Goal: Information Seeking & Learning: Learn about a topic

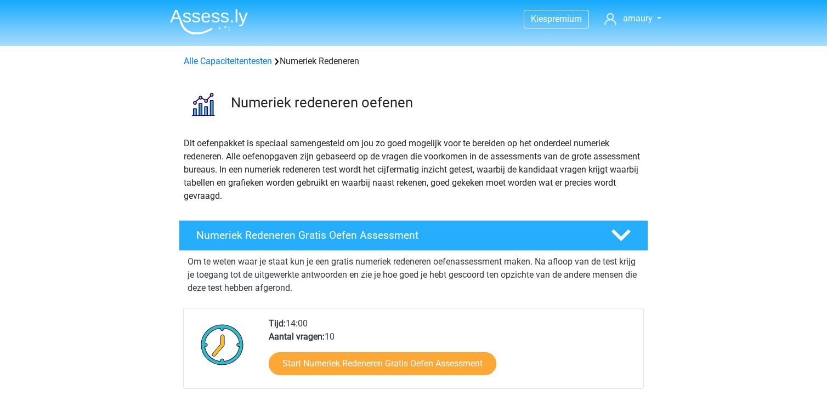
scroll to position [55, 0]
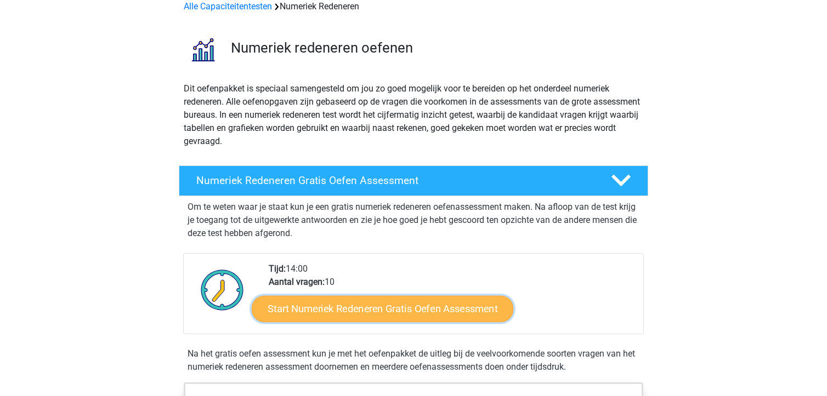
click at [388, 308] on link "Start Numeriek Redeneren Gratis Oefen Assessment" at bounding box center [383, 309] width 262 height 26
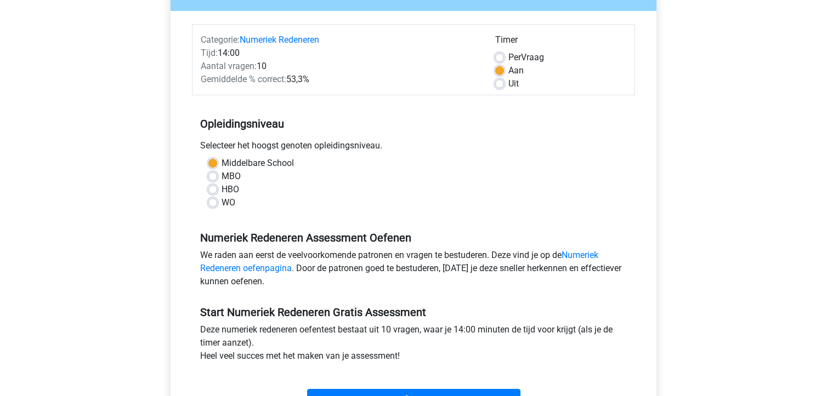
scroll to position [219, 0]
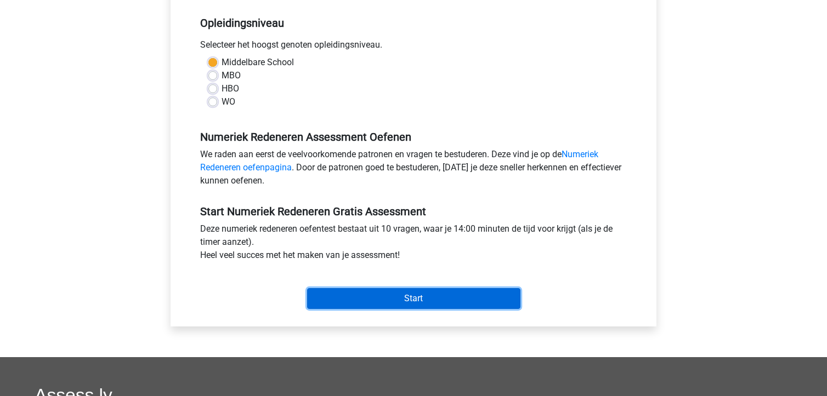
click at [450, 299] on input "Start" at bounding box center [413, 298] width 213 height 21
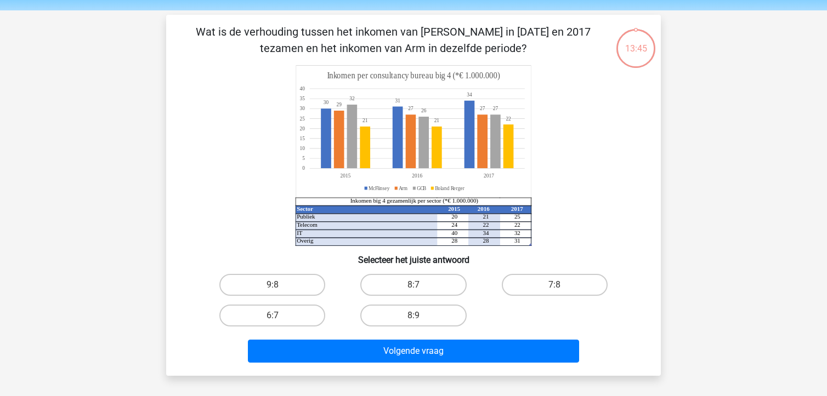
scroll to position [55, 0]
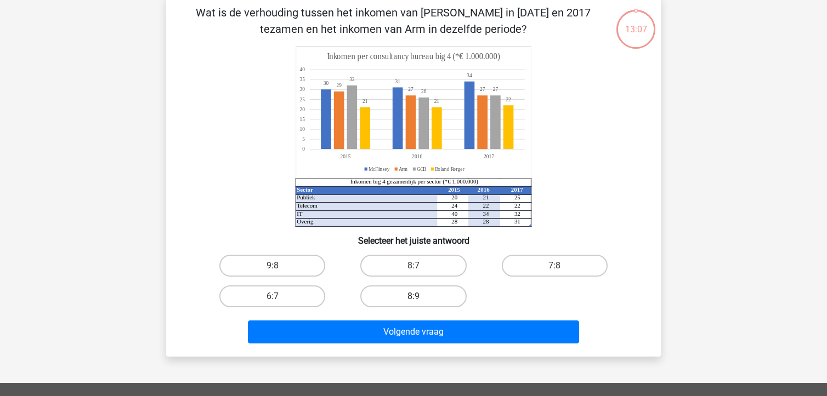
click at [417, 296] on label "8:9" at bounding box center [413, 297] width 106 height 22
click at [417, 297] on input "8:9" at bounding box center [416, 300] width 7 height 7
radio input "true"
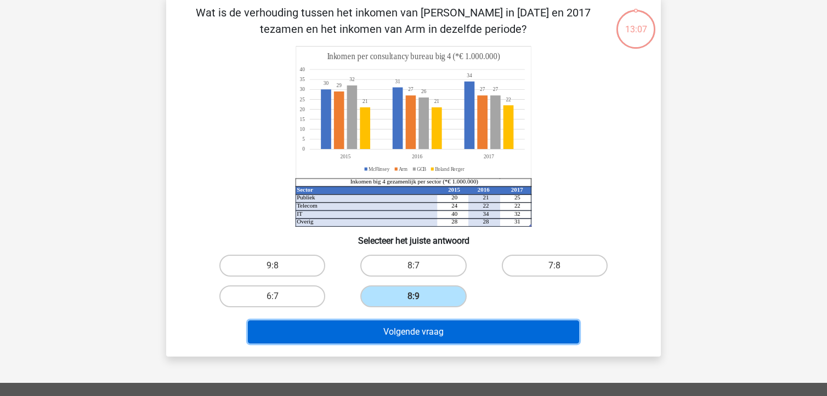
click at [407, 341] on button "Volgende vraag" at bounding box center [414, 332] width 332 height 23
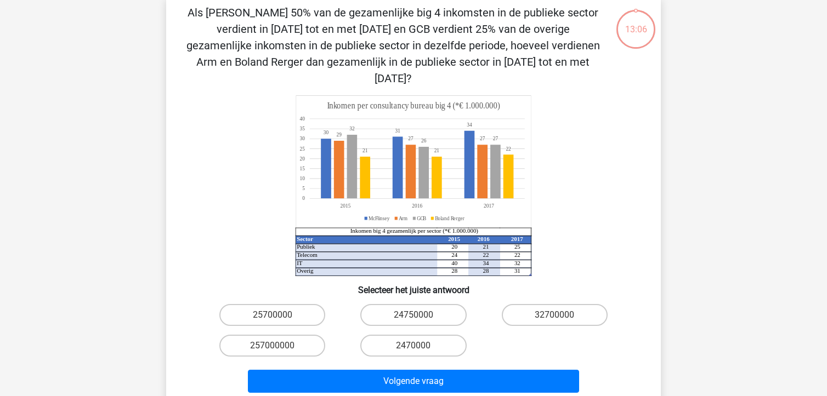
scroll to position [50, 0]
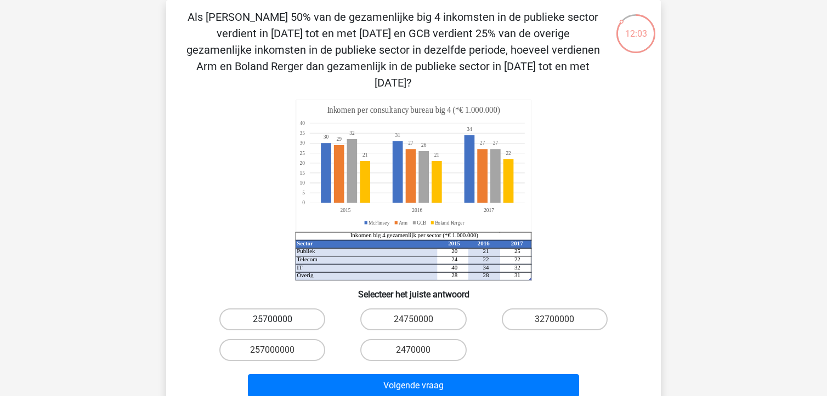
click at [272, 309] on label "25700000" at bounding box center [272, 320] width 106 height 22
click at [273, 320] on input "25700000" at bounding box center [276, 323] width 7 height 7
radio input "true"
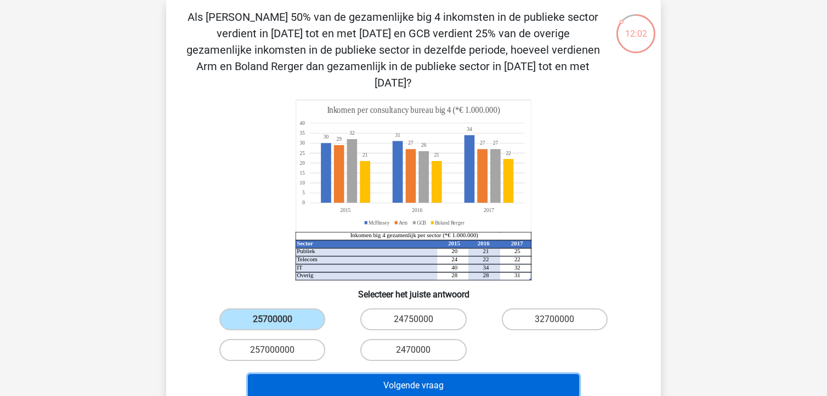
click at [333, 375] on button "Volgende vraag" at bounding box center [414, 386] width 332 height 23
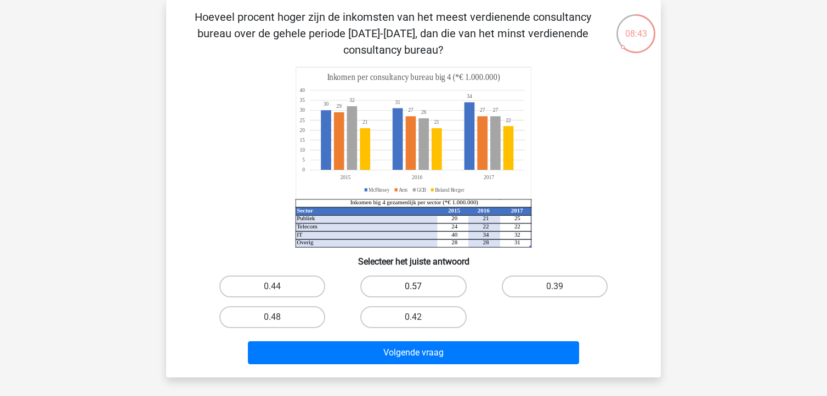
click at [419, 281] on label "0.57" at bounding box center [413, 287] width 106 height 22
click at [419, 287] on input "0.57" at bounding box center [416, 290] width 7 height 7
radio input "true"
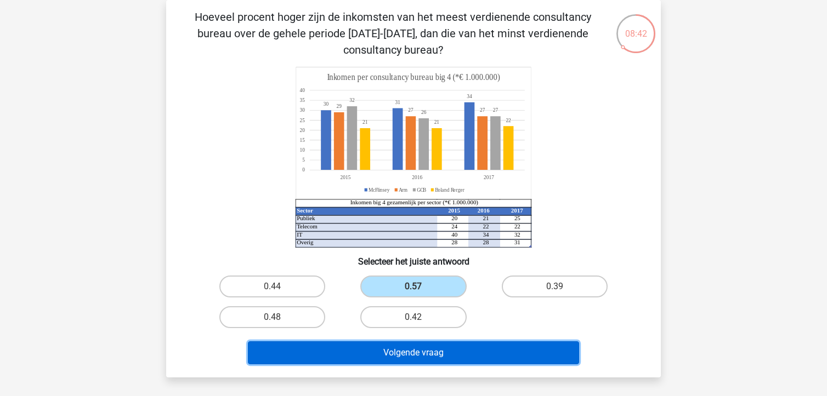
click at [418, 358] on button "Volgende vraag" at bounding box center [414, 353] width 332 height 23
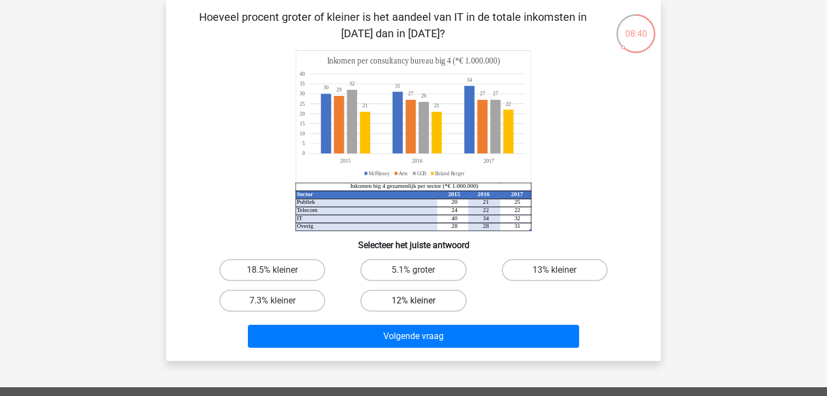
click at [426, 302] on label "12% kleiner" at bounding box center [413, 301] width 106 height 22
click at [421, 302] on input "12% kleiner" at bounding box center [416, 304] width 7 height 7
radio input "true"
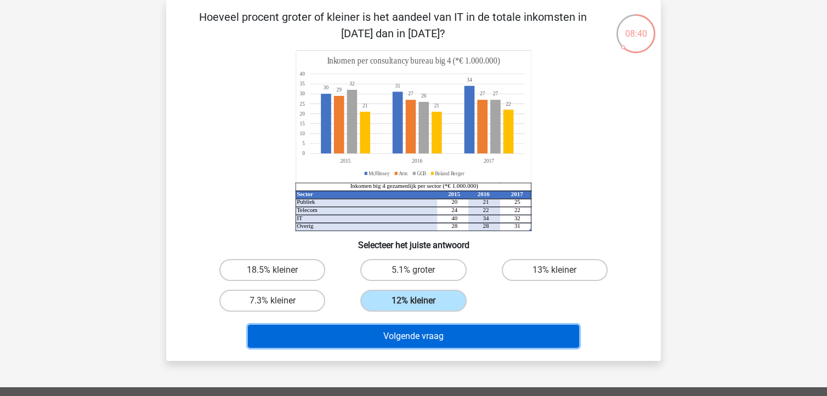
click at [411, 338] on button "Volgende vraag" at bounding box center [414, 336] width 332 height 23
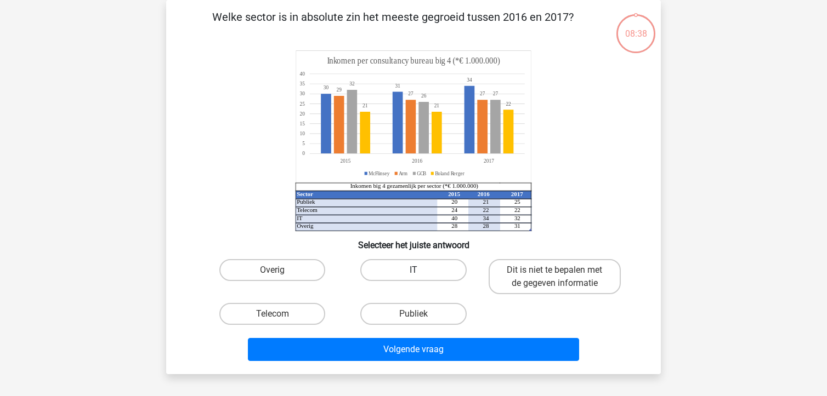
click at [415, 264] on label "IT" at bounding box center [413, 270] width 106 height 22
click at [415, 270] on input "IT" at bounding box center [416, 273] width 7 height 7
radio input "true"
click at [290, 319] on label "Telecom" at bounding box center [272, 314] width 106 height 22
click at [280, 319] on input "Telecom" at bounding box center [276, 317] width 7 height 7
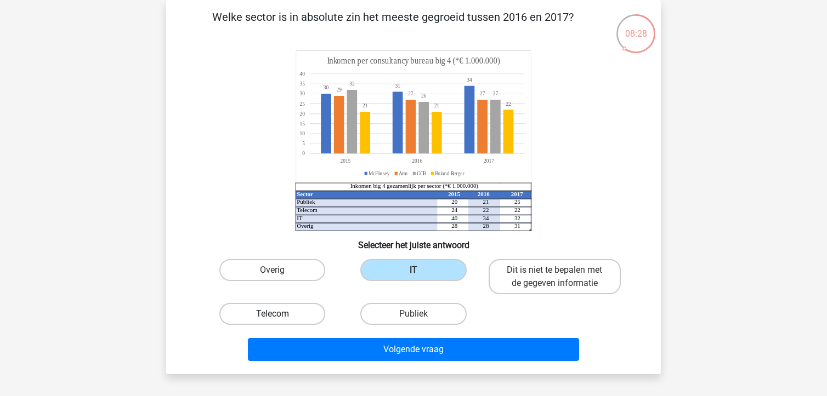
radio input "true"
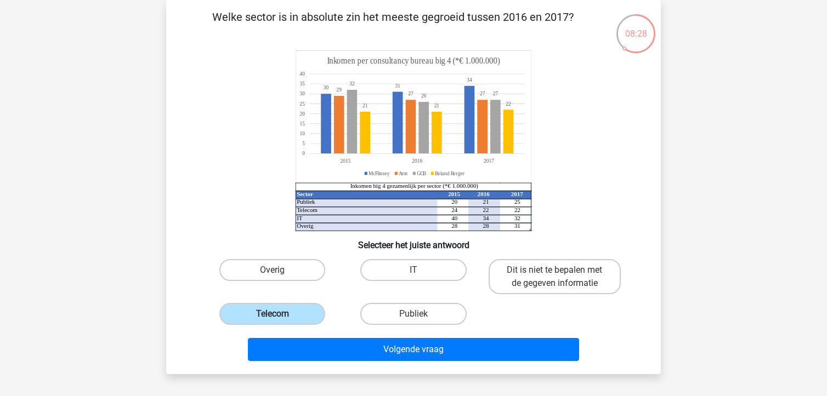
click at [342, 365] on div "Welke sector is in absolute zin het meeste gegroeid tussen 2016 en 2017? Sector…" at bounding box center [413, 187] width 495 height 375
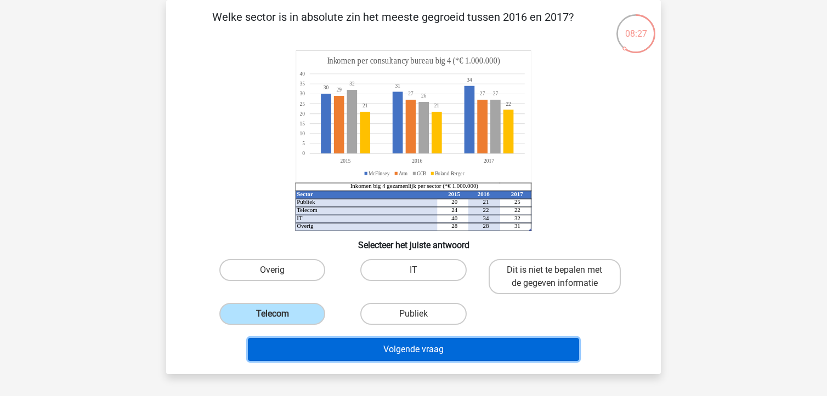
click at [347, 358] on button "Volgende vraag" at bounding box center [414, 349] width 332 height 23
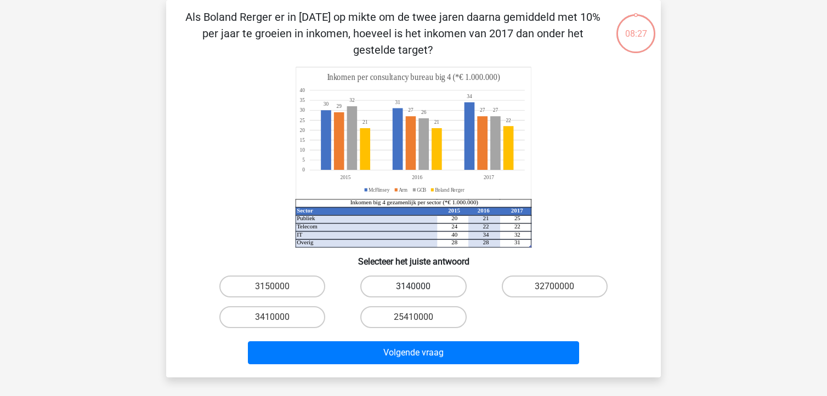
click at [415, 284] on label "3140000" at bounding box center [413, 287] width 106 height 22
click at [415, 287] on input "3140000" at bounding box center [416, 290] width 7 height 7
radio input "true"
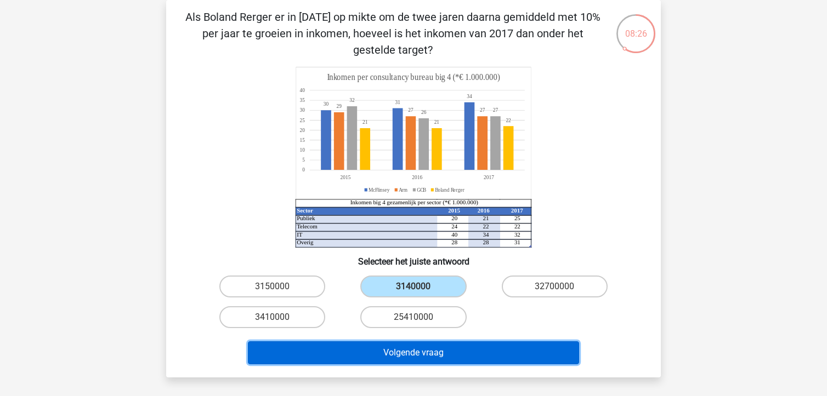
click at [393, 352] on button "Volgende vraag" at bounding box center [414, 353] width 332 height 23
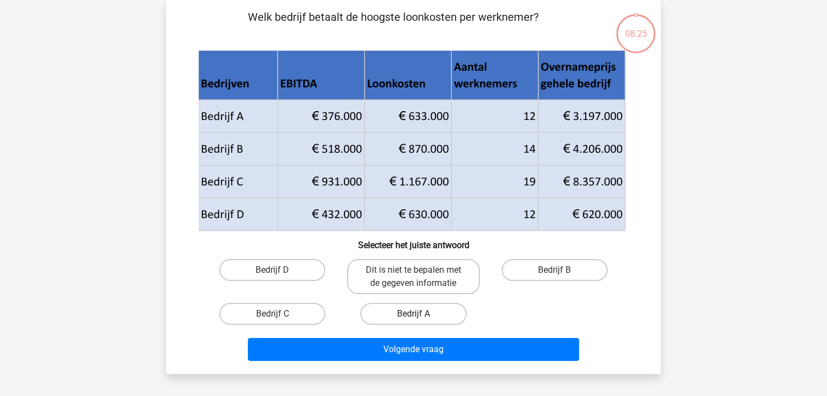
click at [425, 308] on label "Bedrijf A" at bounding box center [413, 314] width 106 height 22
click at [421, 314] on input "Bedrijf A" at bounding box center [416, 317] width 7 height 7
radio input "true"
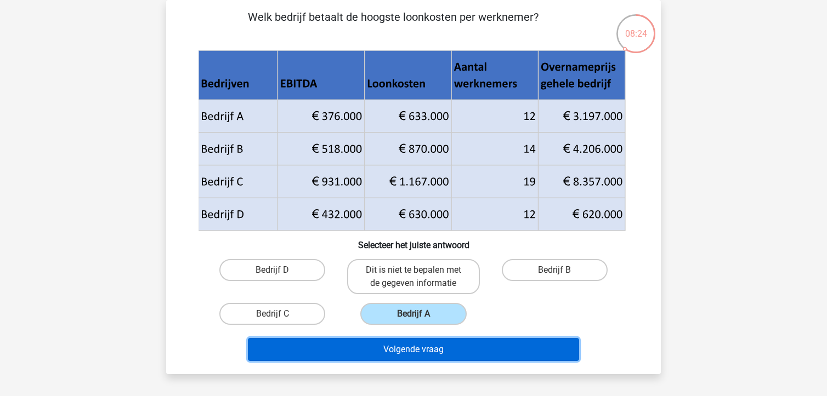
click at [403, 356] on button "Volgende vraag" at bounding box center [414, 349] width 332 height 23
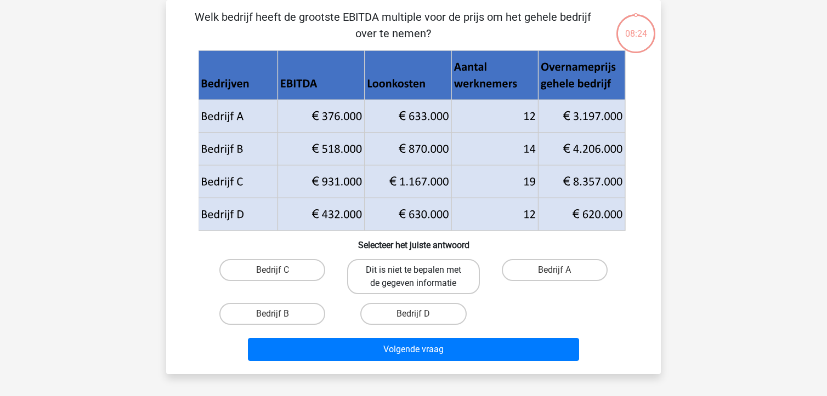
click at [407, 270] on label "Dit is niet te bepalen met de gegeven informatie" at bounding box center [413, 276] width 132 height 35
click at [413, 270] on input "Dit is niet te bepalen met de gegeven informatie" at bounding box center [416, 273] width 7 height 7
radio input "true"
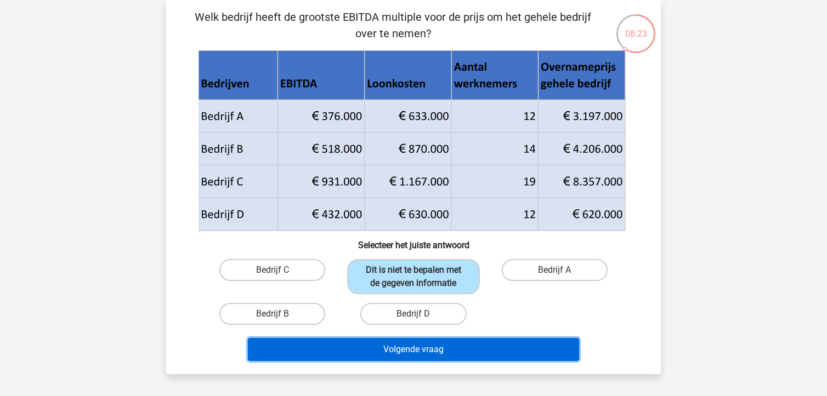
click at [460, 357] on button "Volgende vraag" at bounding box center [414, 349] width 332 height 23
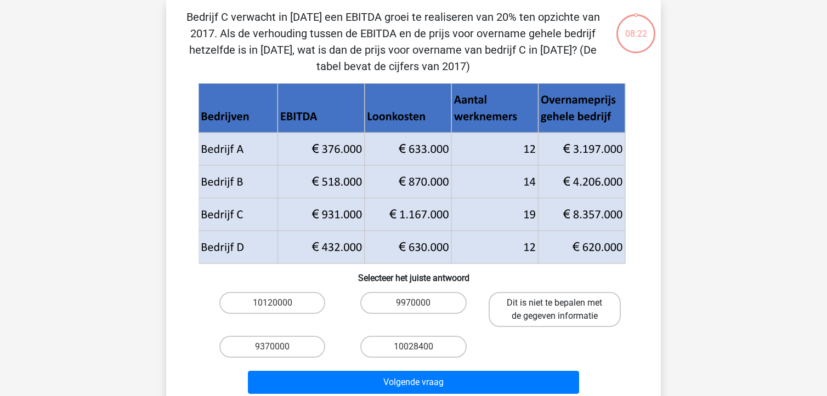
click at [537, 316] on label "Dit is niet te bepalen met de gegeven informatie" at bounding box center [555, 309] width 132 height 35
click at [554, 310] on input "Dit is niet te bepalen met de gegeven informatie" at bounding box center [557, 306] width 7 height 7
radio input "true"
click at [399, 347] on label "10028400" at bounding box center [413, 347] width 106 height 22
click at [413, 347] on input "10028400" at bounding box center [416, 350] width 7 height 7
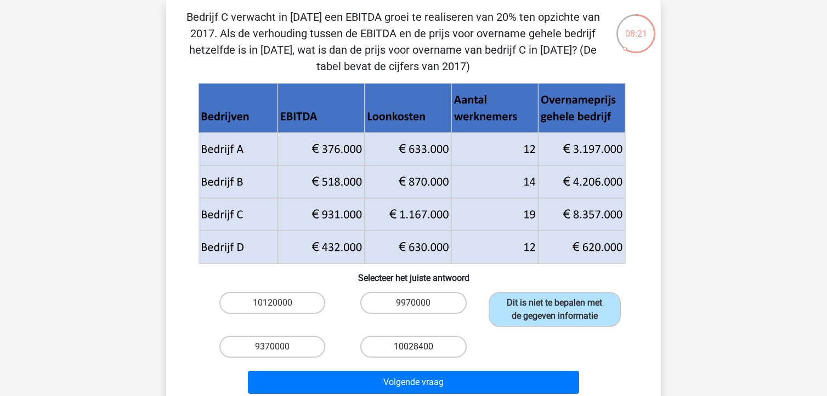
radio input "true"
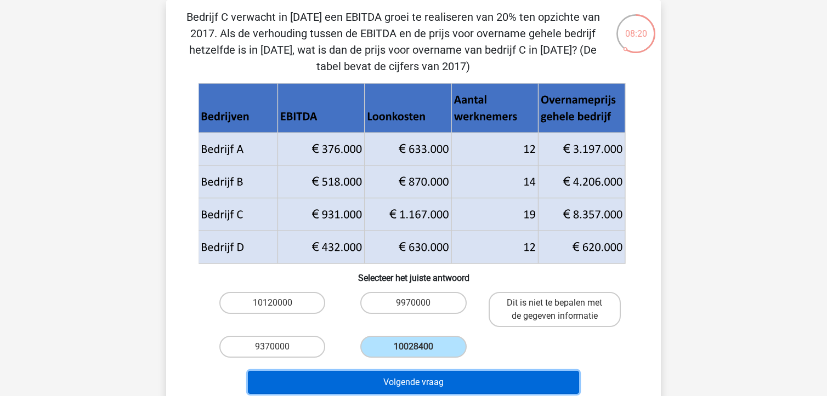
click at [401, 373] on button "Volgende vraag" at bounding box center [414, 382] width 332 height 23
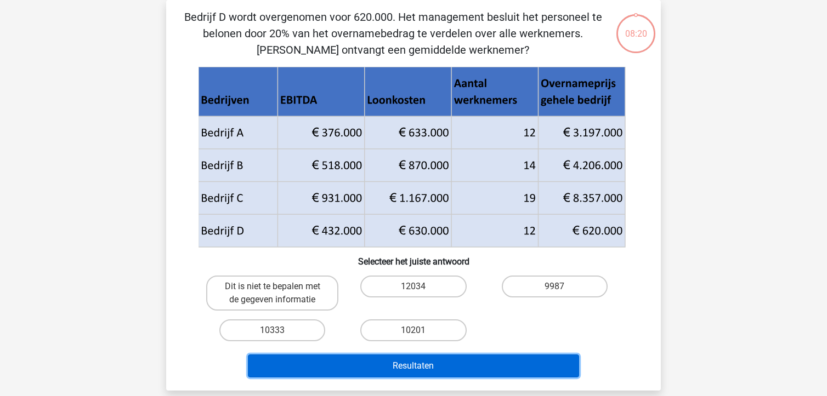
click at [400, 365] on button "Resultaten" at bounding box center [414, 366] width 332 height 23
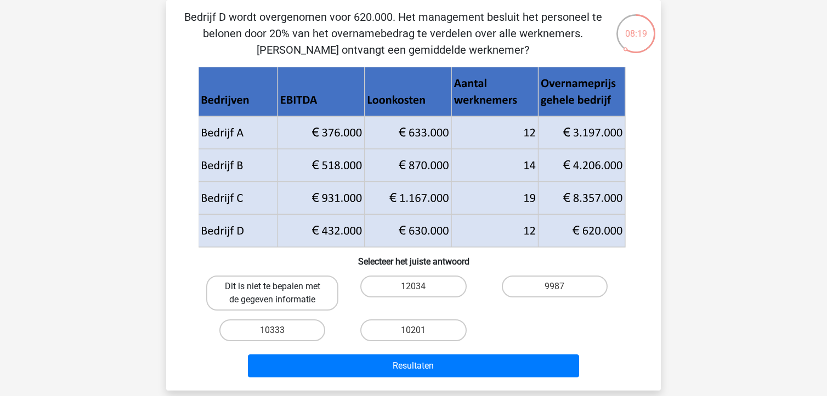
click at [284, 292] on label "Dit is niet te bepalen met de gegeven informatie" at bounding box center [272, 293] width 132 height 35
click at [280, 292] on input "Dit is niet te bepalen met de gegeven informatie" at bounding box center [276, 290] width 7 height 7
radio input "true"
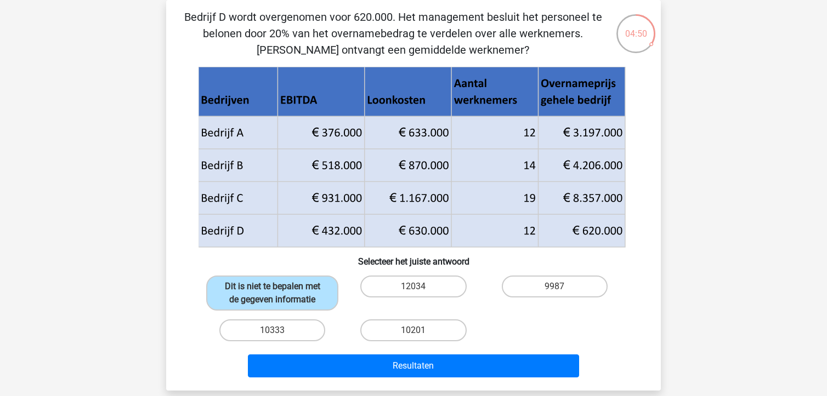
click at [510, 237] on icon at bounding box center [412, 214] width 427 height 65
click at [608, 236] on icon at bounding box center [412, 214] width 427 height 65
click at [275, 338] on label "10333" at bounding box center [272, 331] width 106 height 22
click at [275, 338] on input "10333" at bounding box center [276, 334] width 7 height 7
radio input "true"
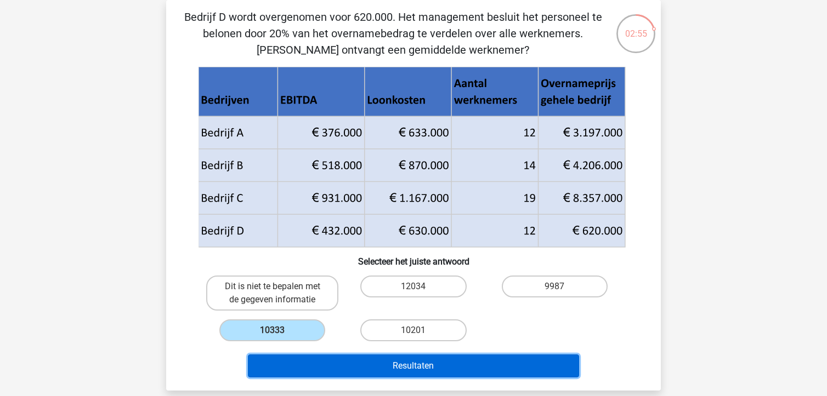
click at [452, 358] on button "Resultaten" at bounding box center [414, 366] width 332 height 23
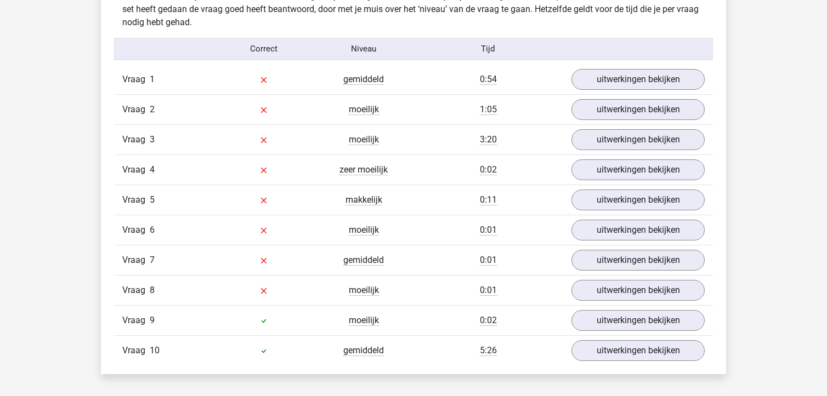
scroll to position [884, 0]
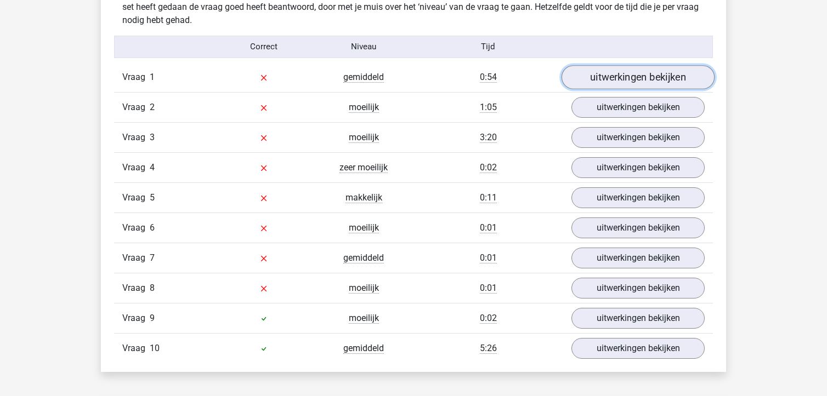
click at [671, 80] on link "uitwerkingen bekijken" at bounding box center [638, 77] width 153 height 24
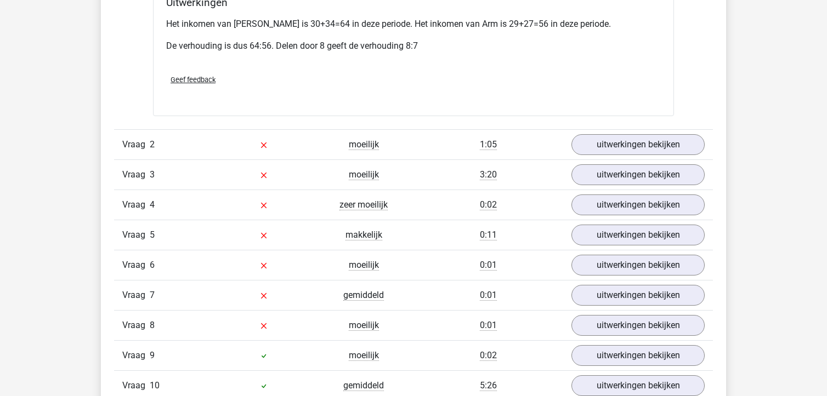
scroll to position [1301, 0]
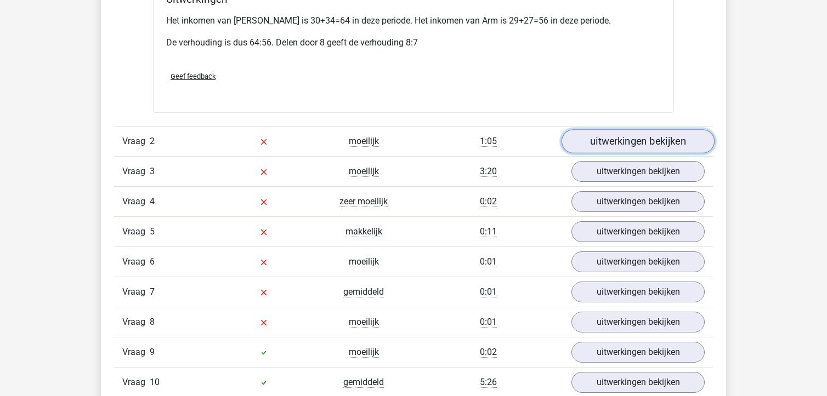
click at [611, 129] on link "uitwerkingen bekijken" at bounding box center [638, 141] width 153 height 24
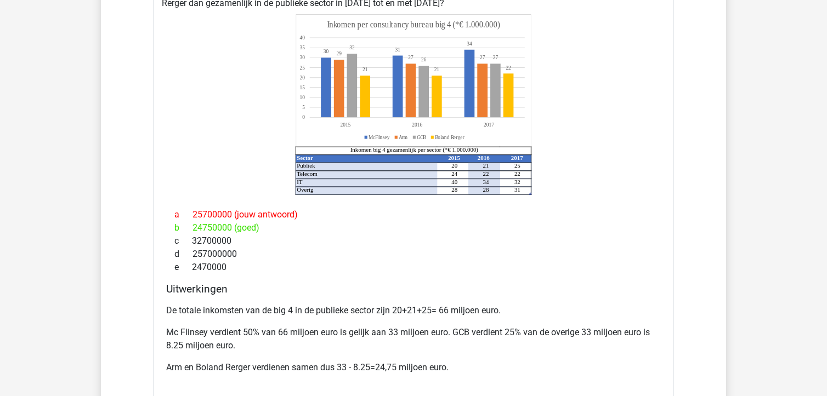
scroll to position [1509, 0]
